Goal: Transaction & Acquisition: Purchase product/service

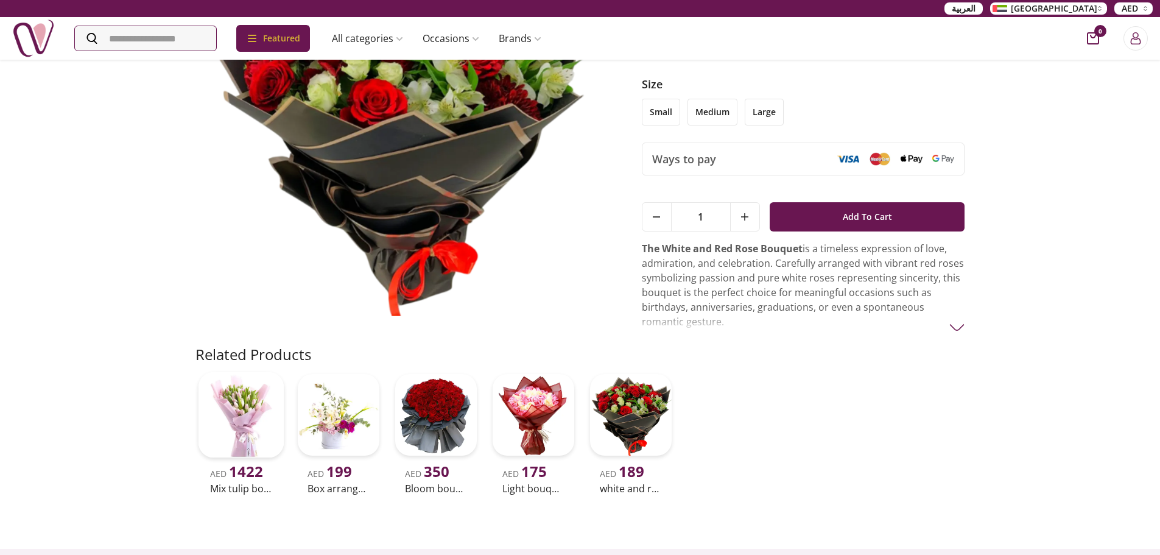
click at [237, 413] on img at bounding box center [241, 415] width 86 height 86
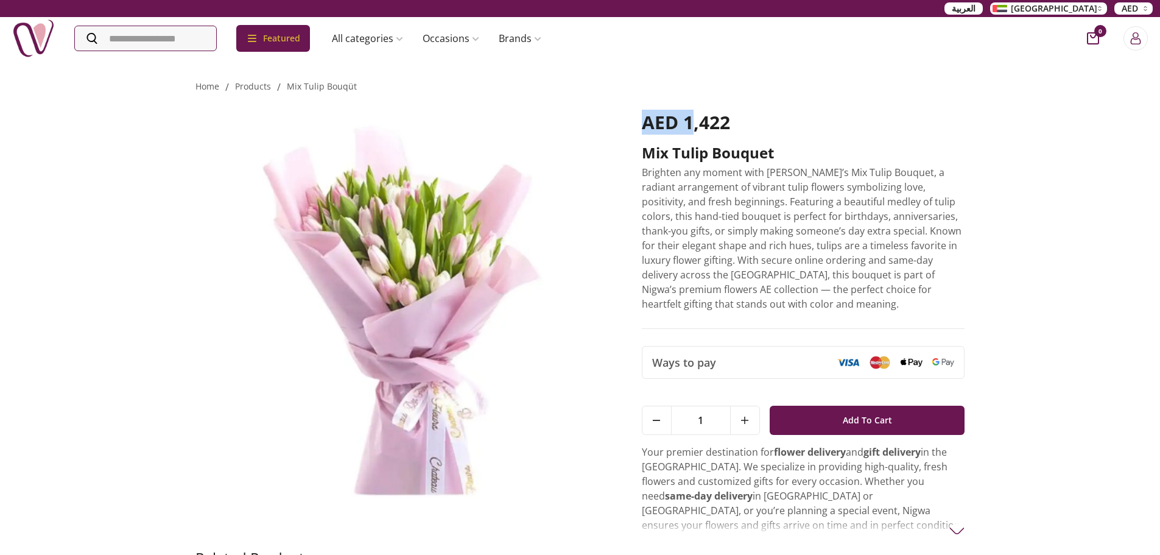
drag, startPoint x: 695, startPoint y: 121, endPoint x: 636, endPoint y: 113, distance: 59.0
click at [636, 113] on div "AED 1,422 Mix tulip bouquet Brighten any moment with [PERSON_NAME]’s Mix Tulip …" at bounding box center [580, 321] width 770 height 454
click at [763, 117] on div "AED 1,422" at bounding box center [803, 127] width 323 height 32
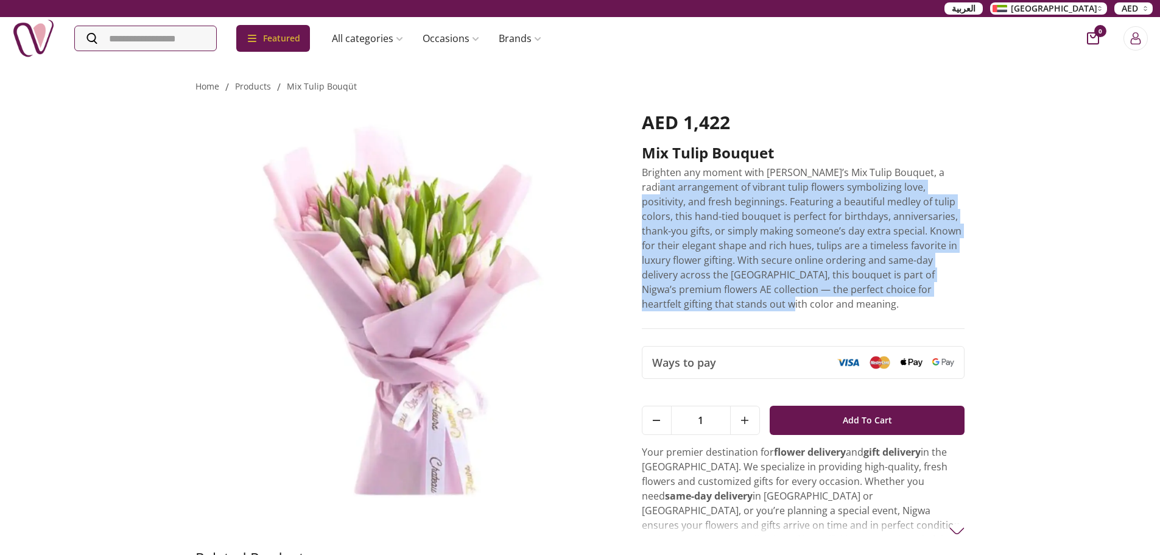
drag, startPoint x: 658, startPoint y: 181, endPoint x: 953, endPoint y: 315, distance: 323.5
click at [958, 311] on p "Brighten any moment with [PERSON_NAME]’s Mix Tulip Bouquet, a radiant arrangeme…" at bounding box center [803, 238] width 323 height 146
click at [866, 311] on p "Brighten any moment with [PERSON_NAME]’s Mix Tulip Bouquet, a radiant arrangeme…" at bounding box center [803, 238] width 323 height 146
drag, startPoint x: 690, startPoint y: 320, endPoint x: 627, endPoint y: 174, distance: 159.5
click at [627, 174] on div "AED 1,422 Mix tulip bouquet Brighten any moment with [PERSON_NAME]’s Mix Tulip …" at bounding box center [580, 321] width 770 height 454
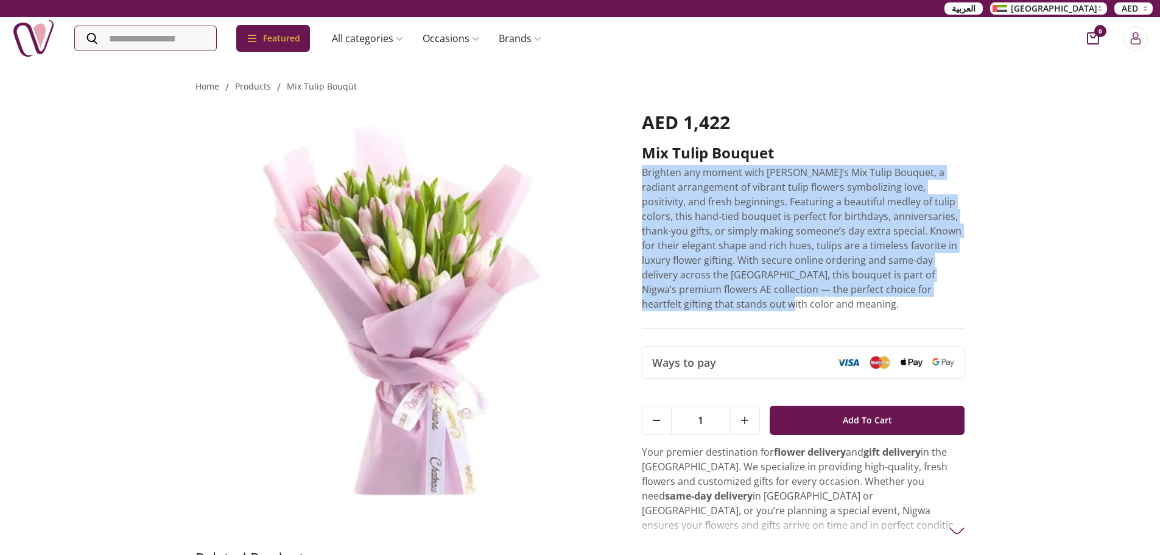
click at [999, 234] on div "Home / products / mix tulip bouqüt Mix tulip bouquet AED 1,422 Mix tulip bouque…" at bounding box center [580, 380] width 1160 height 644
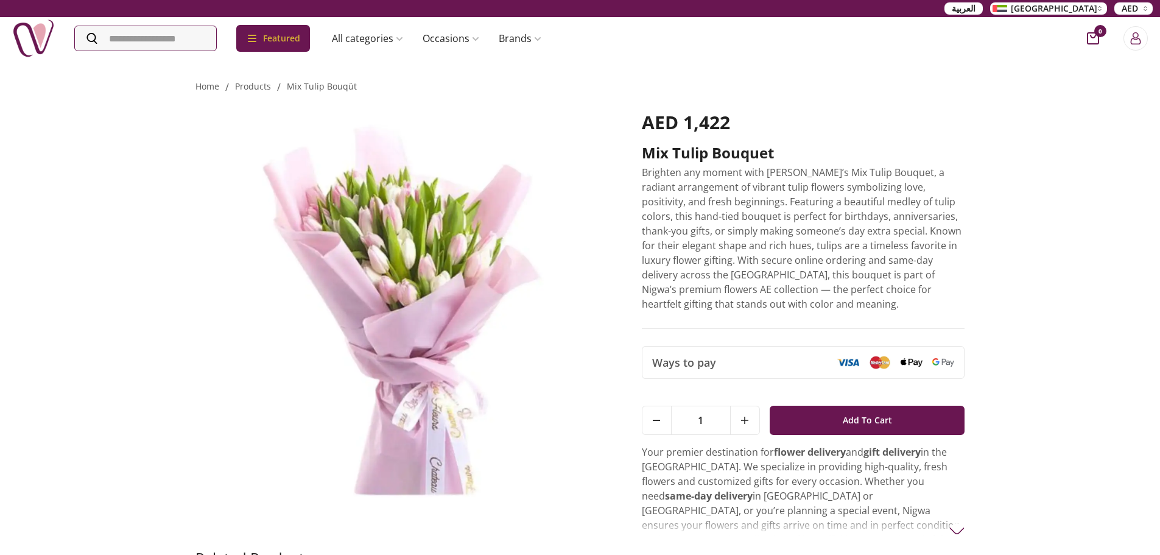
click at [474, 216] on img at bounding box center [401, 304] width 412 height 387
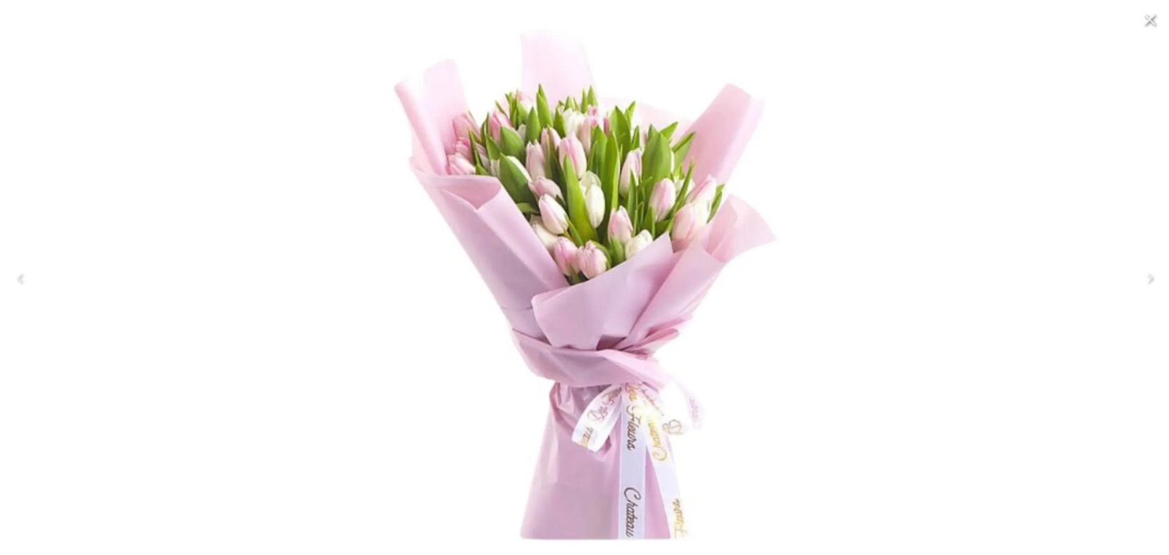
click at [845, 277] on img at bounding box center [584, 277] width 535 height 535
drag, startPoint x: 63, startPoint y: 38, endPoint x: 958, endPoint y: 185, distance: 907.0
click at [156, 70] on div at bounding box center [584, 277] width 1169 height 555
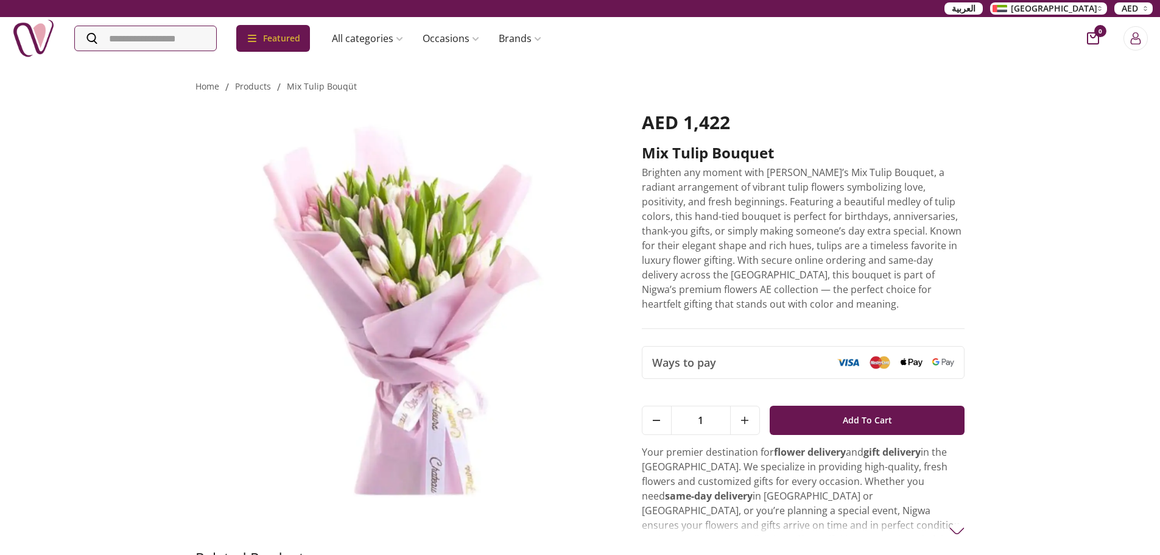
click at [1007, 9] on img "button" at bounding box center [1000, 8] width 15 height 7
click at [954, 44] on img at bounding box center [946, 41] width 15 height 7
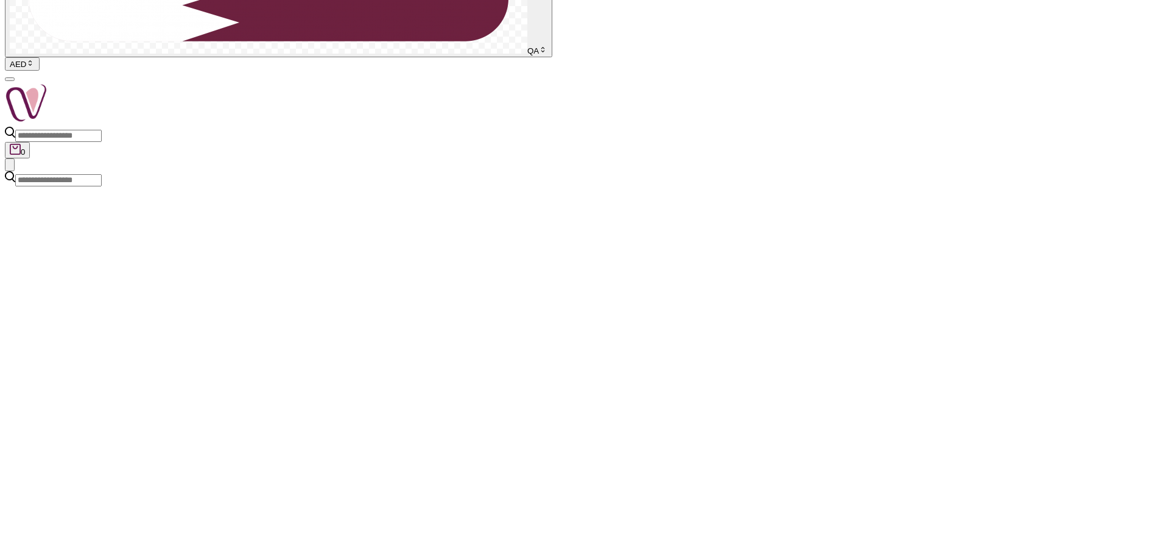
scroll to position [609, 0]
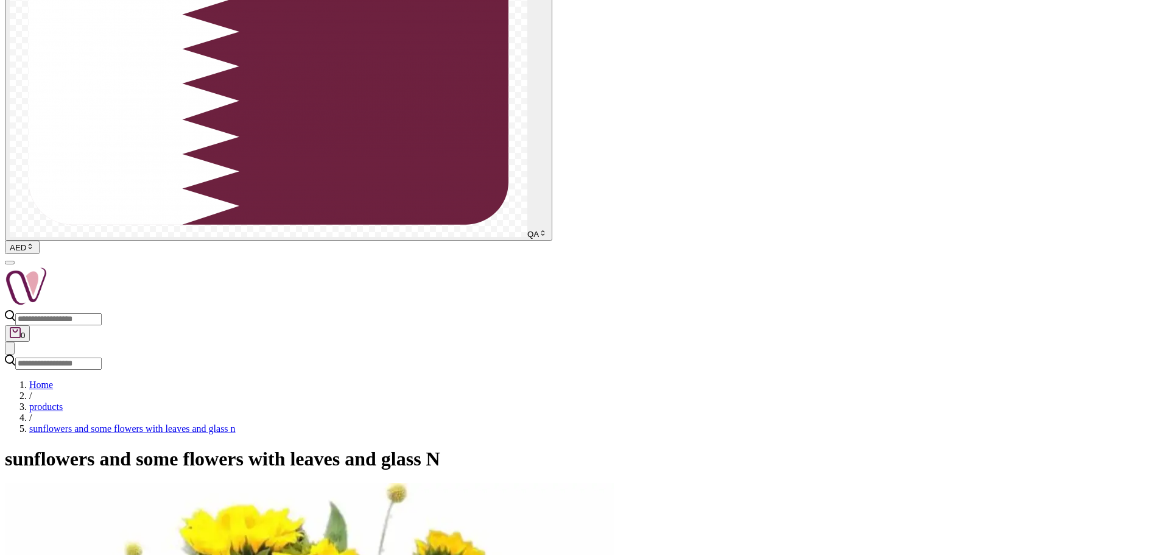
scroll to position [122, 0]
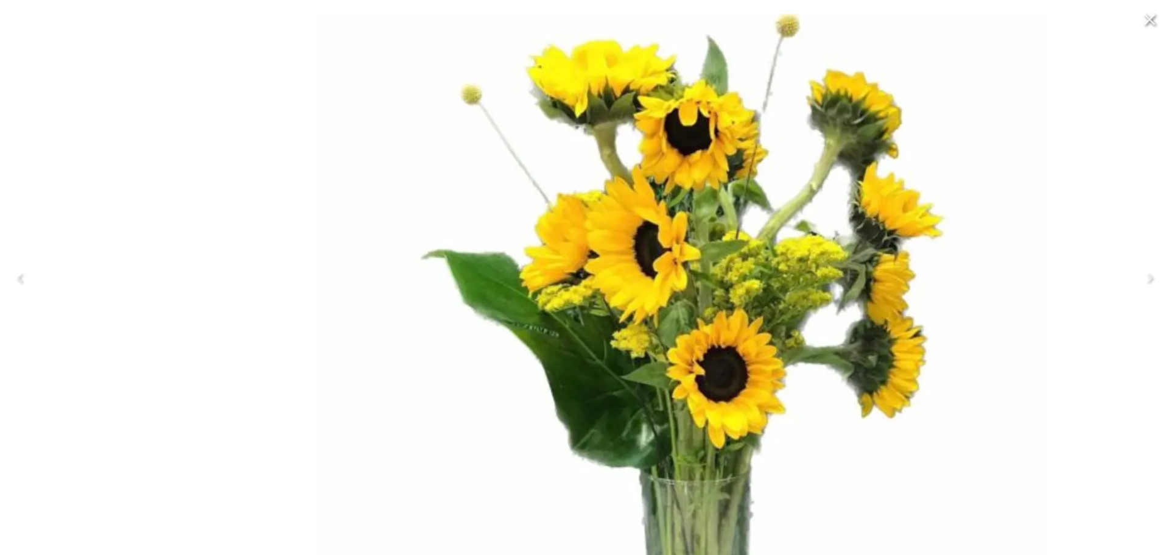
click at [613, 508] on img at bounding box center [682, 375] width 731 height 731
click at [608, 494] on img at bounding box center [682, 375] width 731 height 731
click at [621, 471] on img at bounding box center [682, 375] width 731 height 731
click at [617, 508] on img at bounding box center [682, 375] width 731 height 731
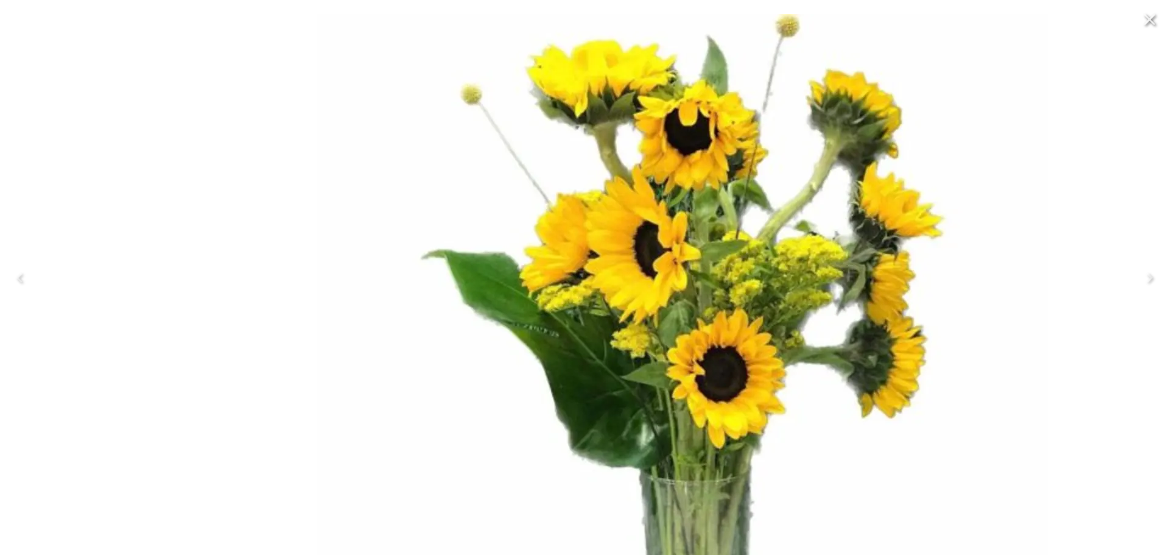
click at [704, 179] on img at bounding box center [682, 375] width 731 height 731
click at [1147, 23] on icon "Close" at bounding box center [1150, 20] width 12 height 12
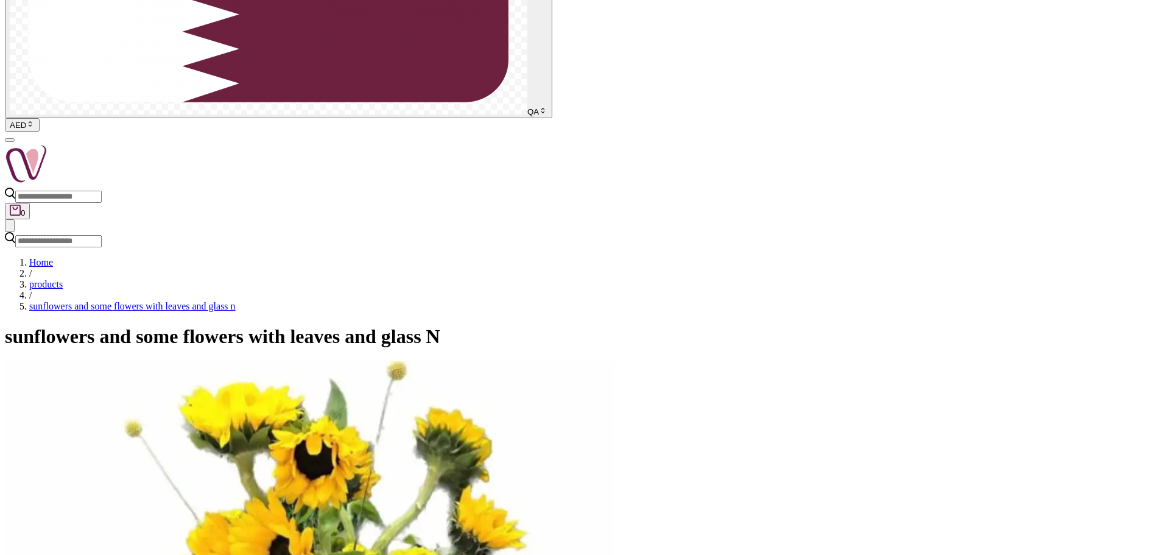
scroll to position [0, 0]
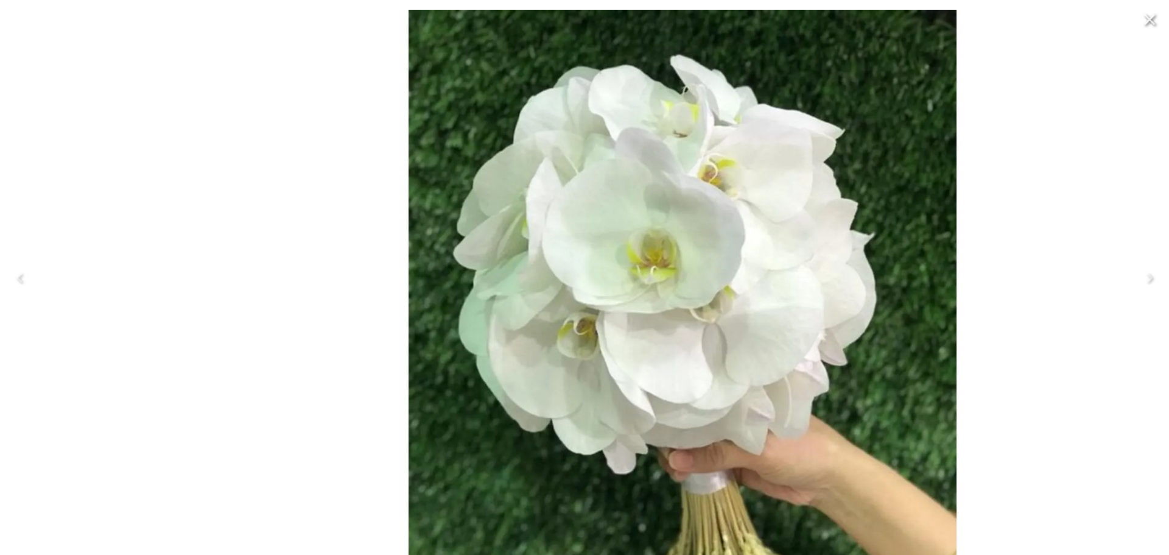
click at [693, 104] on img at bounding box center [682, 375] width 731 height 731
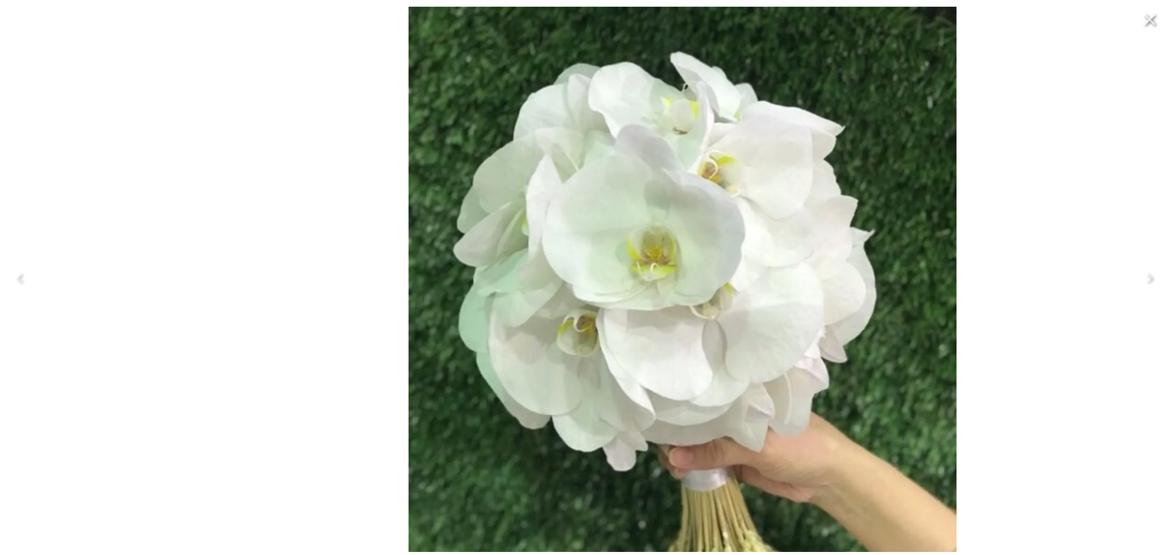
drag, startPoint x: 620, startPoint y: 321, endPoint x: 584, endPoint y: 286, distance: 50.4
click at [584, 286] on img at bounding box center [682, 372] width 731 height 731
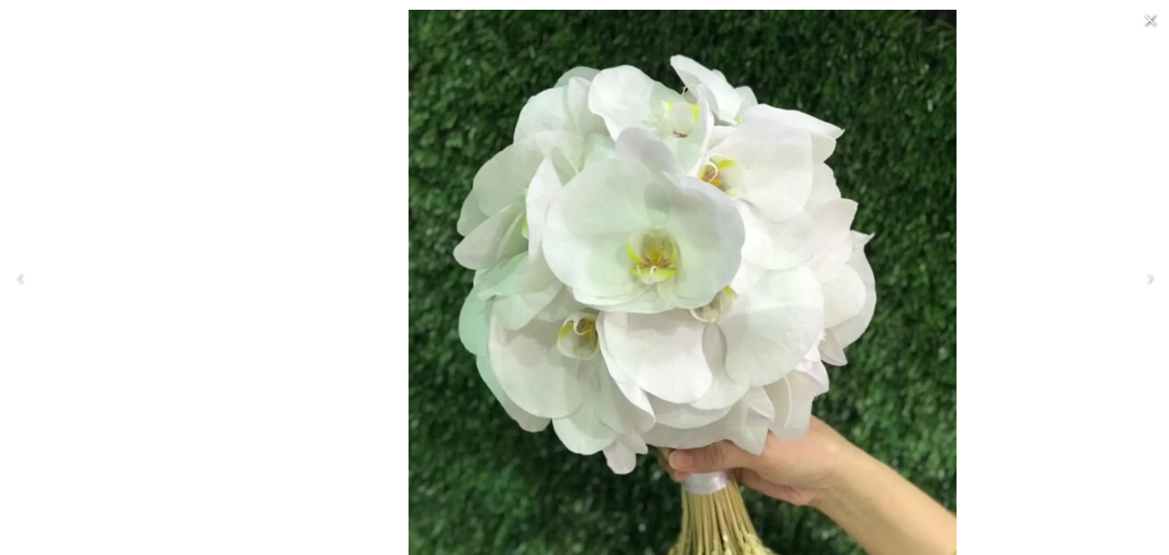
click at [635, 200] on img at bounding box center [682, 375] width 731 height 731
click at [1098, 232] on div at bounding box center [584, 277] width 1169 height 555
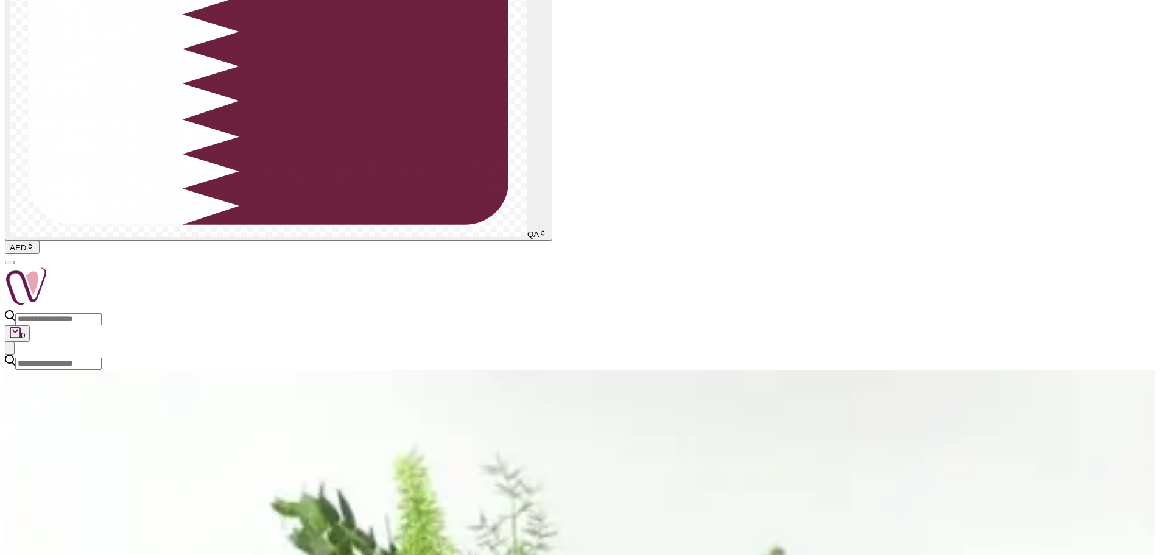
scroll to position [122, 0]
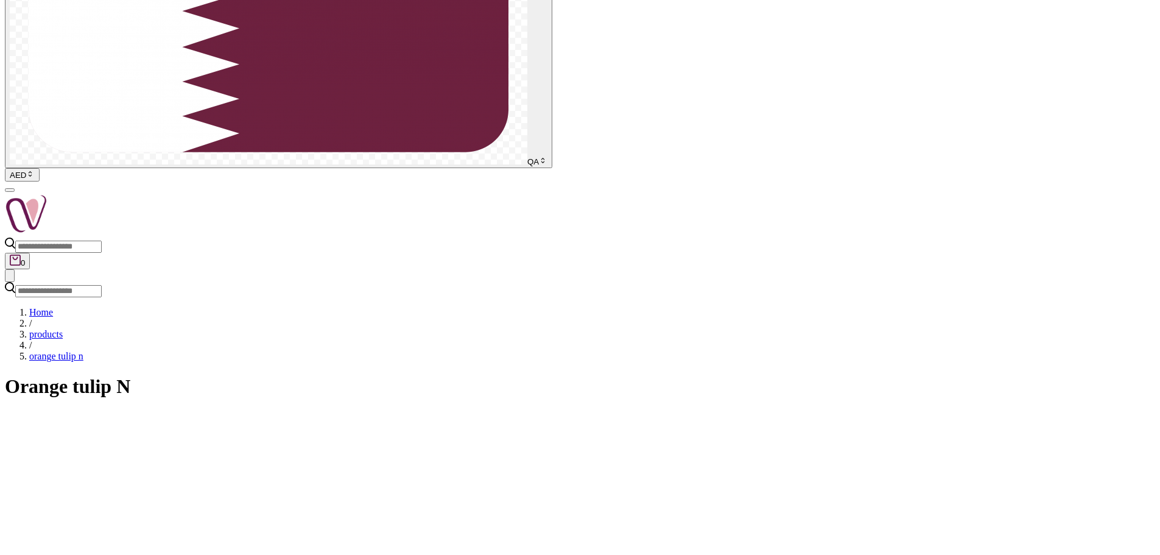
scroll to position [122, 0]
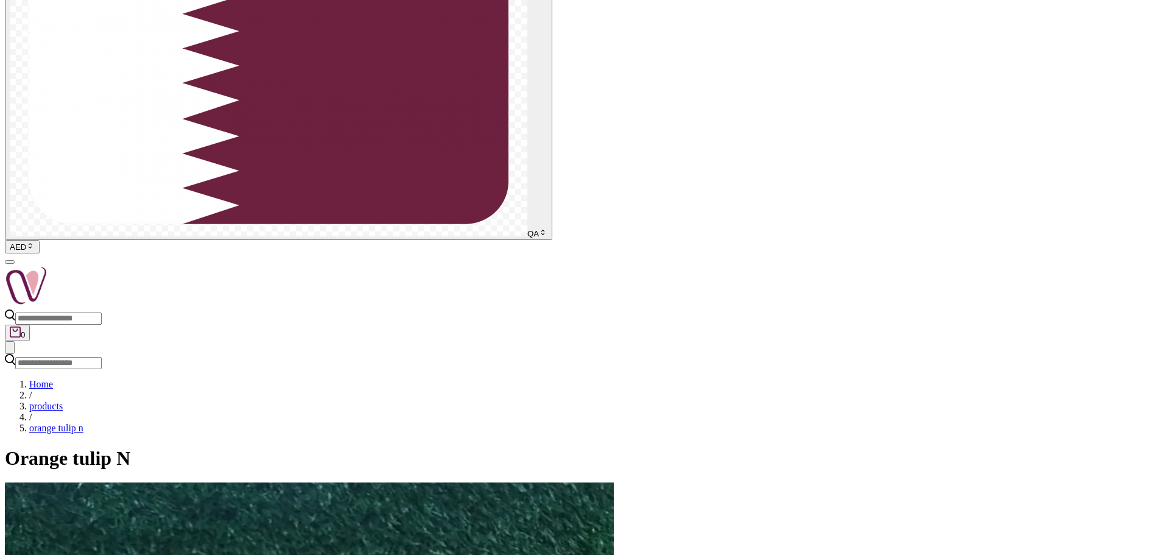
drag, startPoint x: 648, startPoint y: 199, endPoint x: 948, endPoint y: 323, distance: 324.1
drag, startPoint x: 885, startPoint y: 328, endPoint x: 855, endPoint y: 337, distance: 31.0
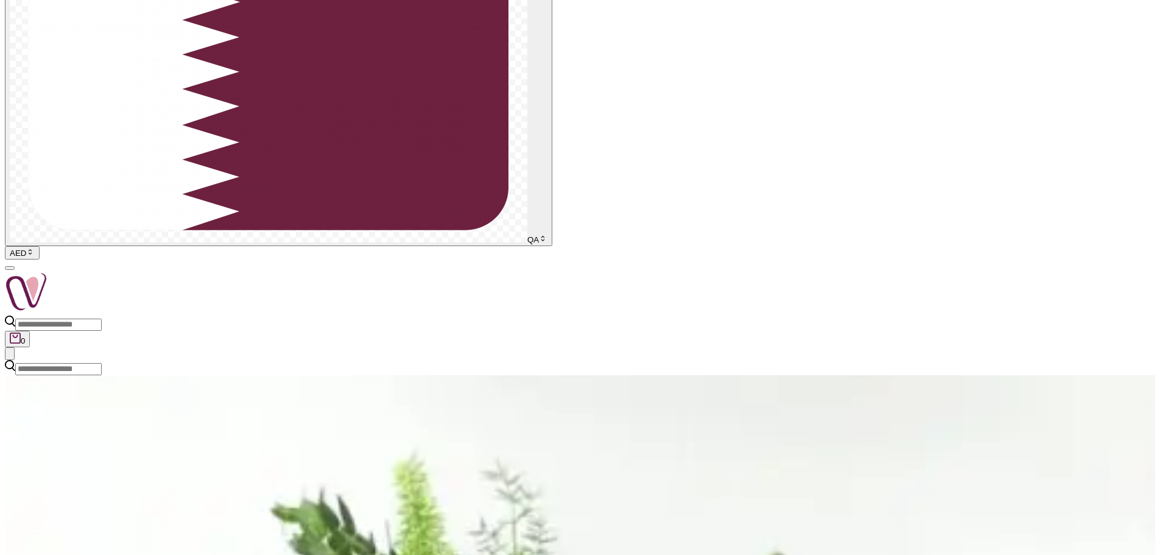
scroll to position [244, 0]
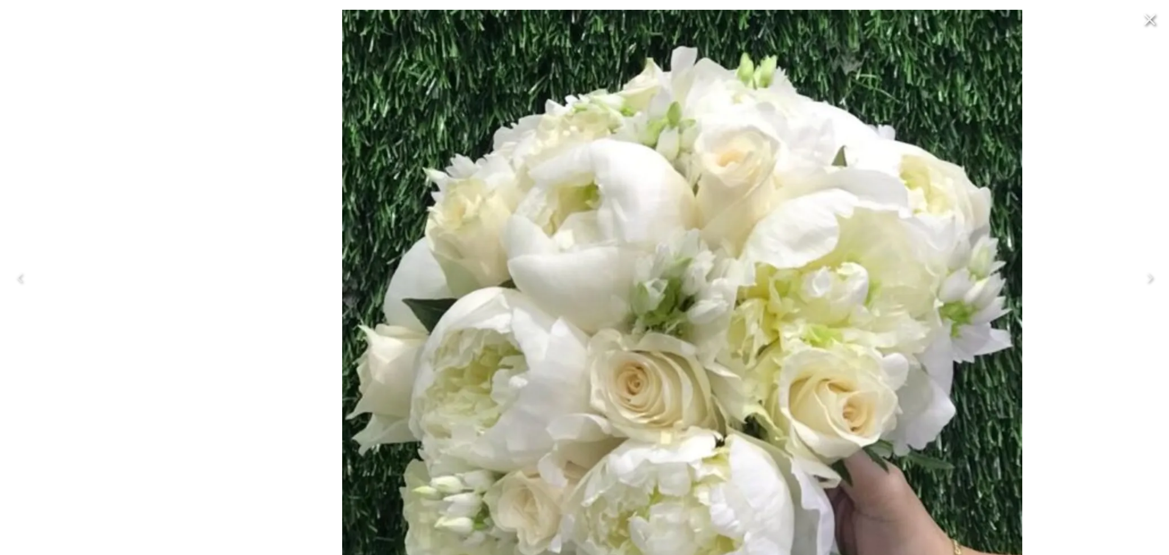
click at [524, 155] on img at bounding box center [682, 375] width 731 height 731
drag, startPoint x: 759, startPoint y: 160, endPoint x: 717, endPoint y: 198, distance: 56.4
click at [717, 198] on img at bounding box center [682, 375] width 731 height 731
click at [1116, 162] on div at bounding box center [584, 277] width 1169 height 555
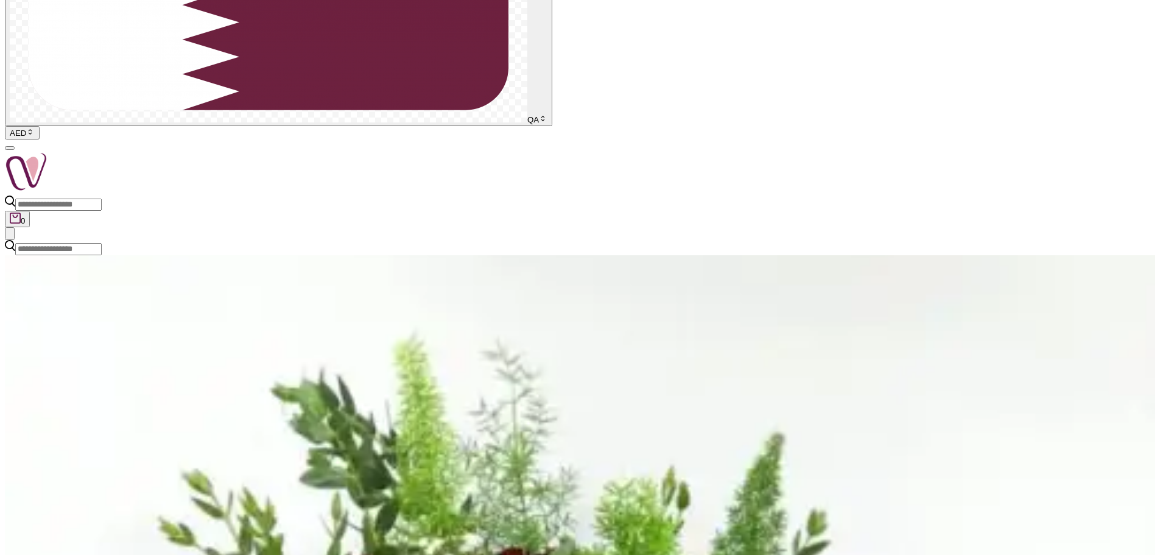
scroll to position [365, 0]
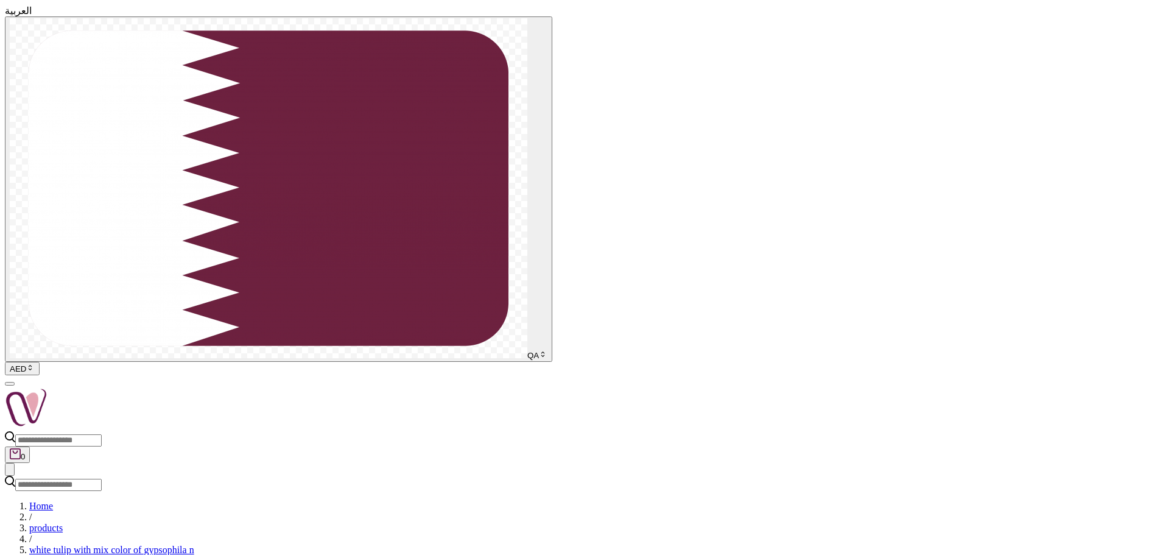
drag, startPoint x: 723, startPoint y: 184, endPoint x: 653, endPoint y: 113, distance: 100.3
